Goal: Obtain resource: Download file/media

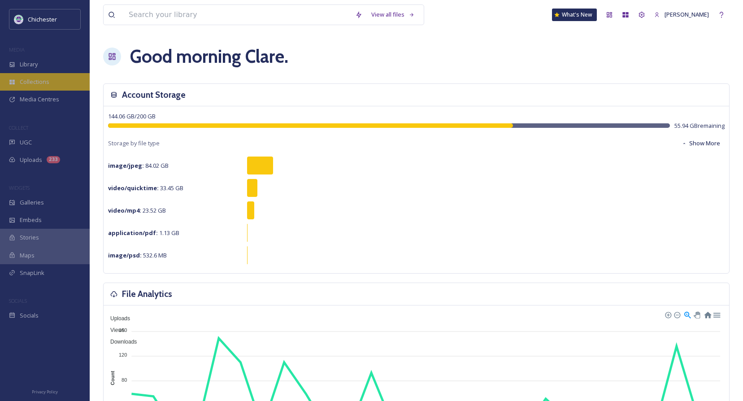
click at [23, 79] on span "Collections" at bounding box center [35, 82] width 30 height 9
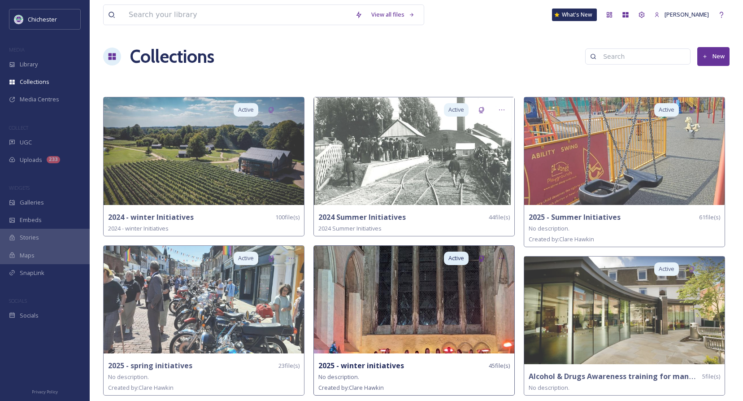
click at [424, 339] on img at bounding box center [414, 300] width 200 height 108
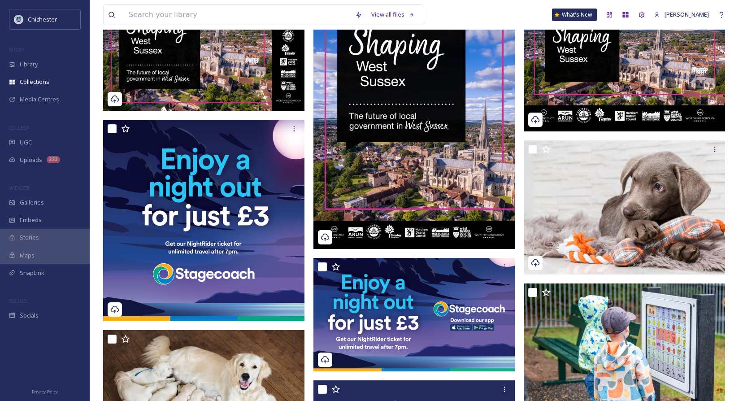
scroll to position [135, 0]
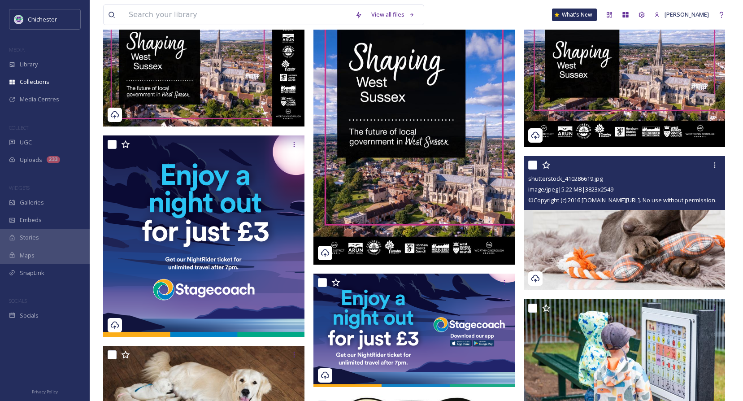
click at [639, 248] on img at bounding box center [624, 223] width 201 height 135
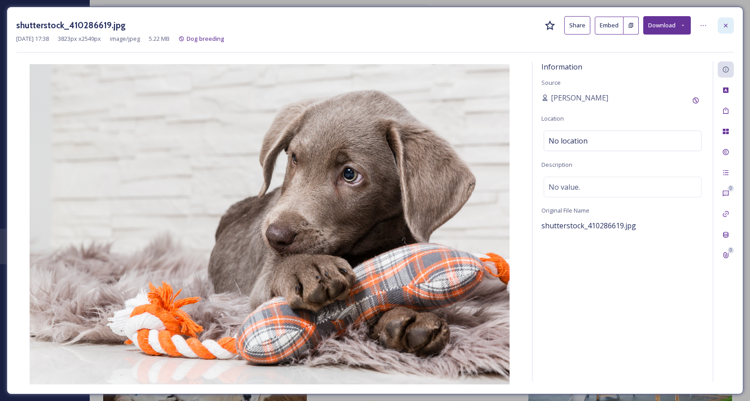
click at [728, 28] on icon at bounding box center [725, 25] width 7 height 7
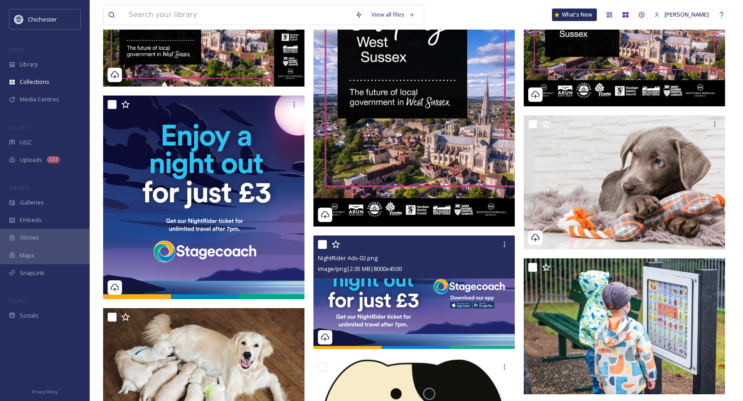
scroll to position [224, 0]
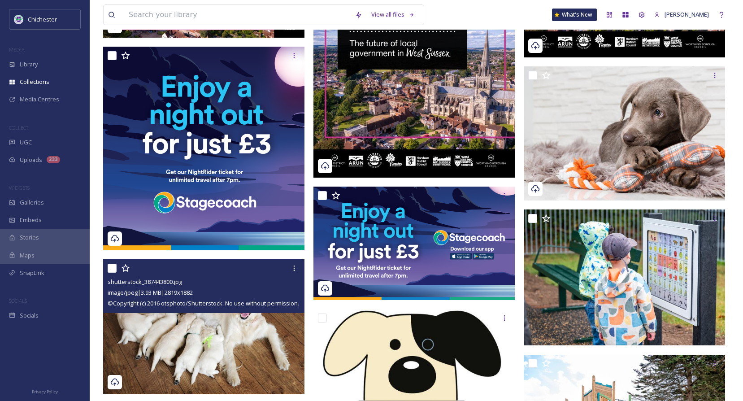
click at [221, 339] on img at bounding box center [203, 326] width 201 height 135
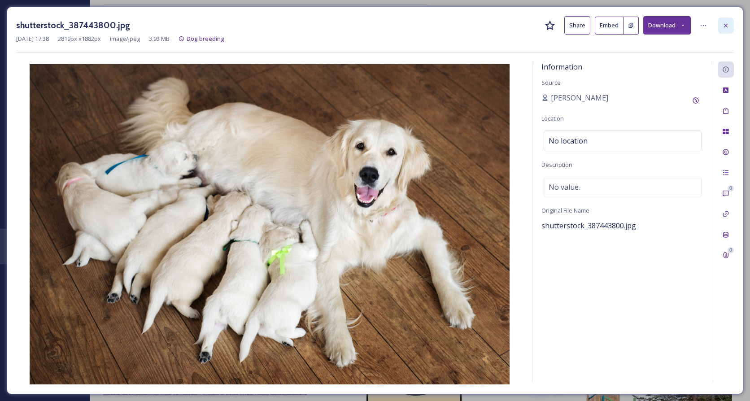
click at [727, 25] on icon at bounding box center [725, 25] width 7 height 7
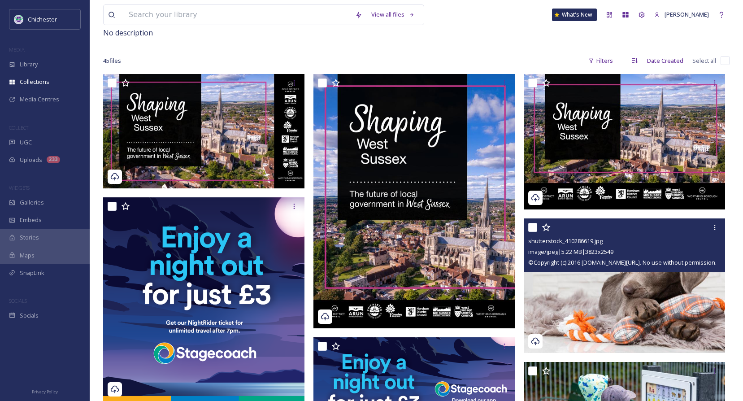
scroll to position [90, 0]
